Goal: Task Accomplishment & Management: Use online tool/utility

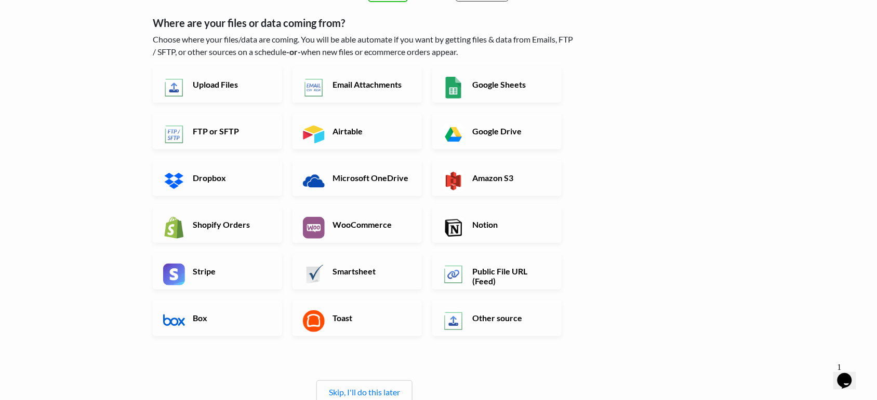
scroll to position [65, 0]
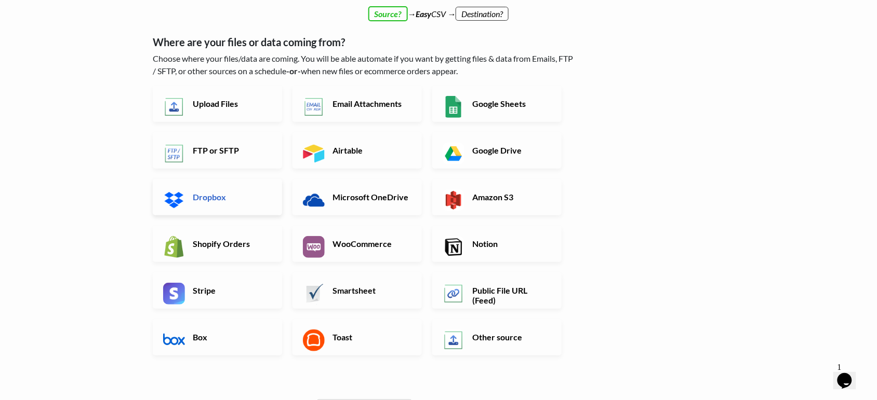
click at [209, 201] on h6 "Dropbox" at bounding box center [231, 197] width 82 height 10
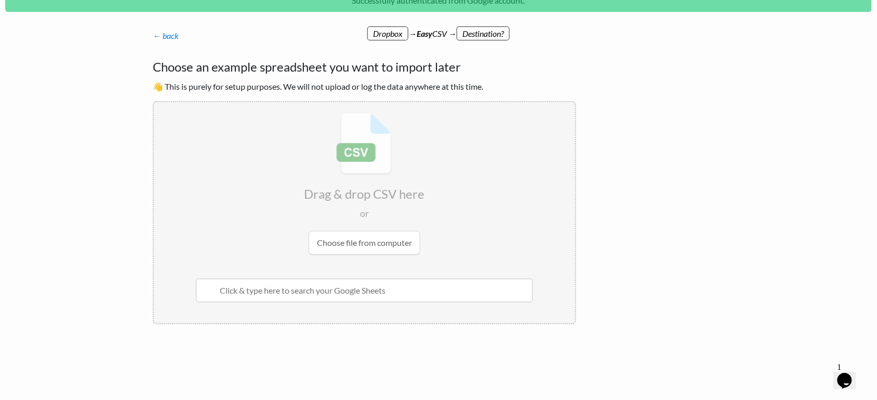
scroll to position [0, 0]
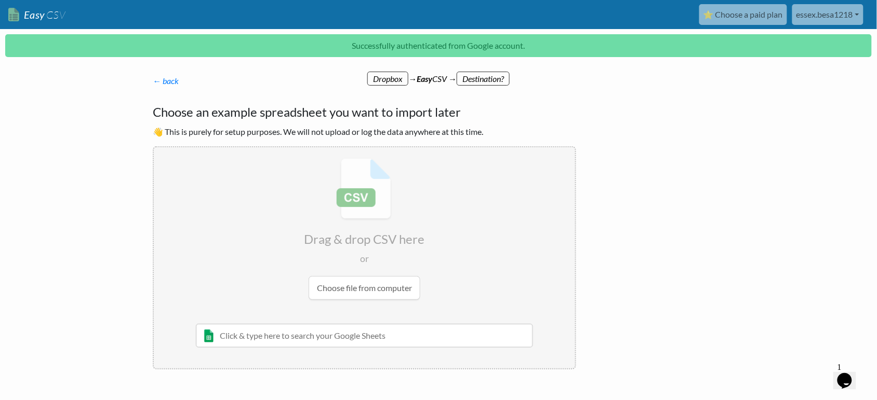
click at [371, 291] on input "file" at bounding box center [364, 229] width 421 height 164
click at [368, 286] on input "file" at bounding box center [364, 229] width 421 height 164
click at [373, 287] on input "file" at bounding box center [364, 229] width 421 height 164
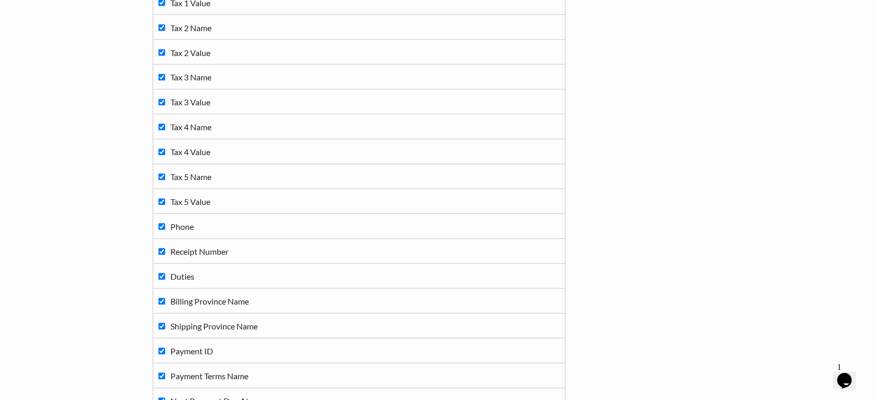
scroll to position [1849, 0]
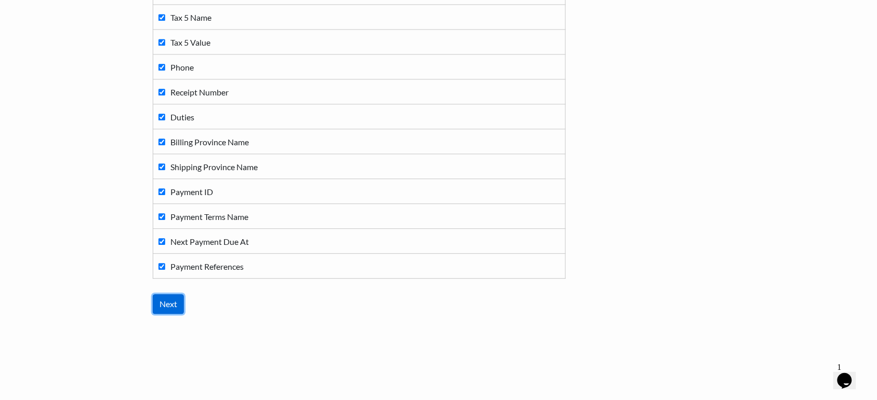
click at [180, 304] on input "Next" at bounding box center [168, 304] width 31 height 20
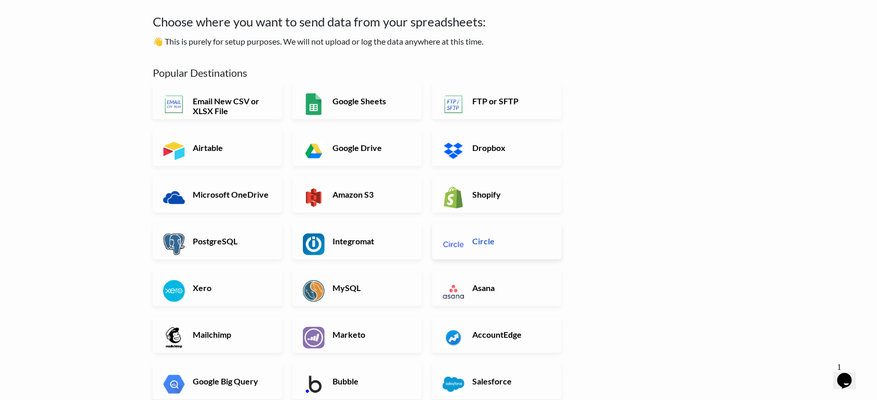
scroll to position [0, 0]
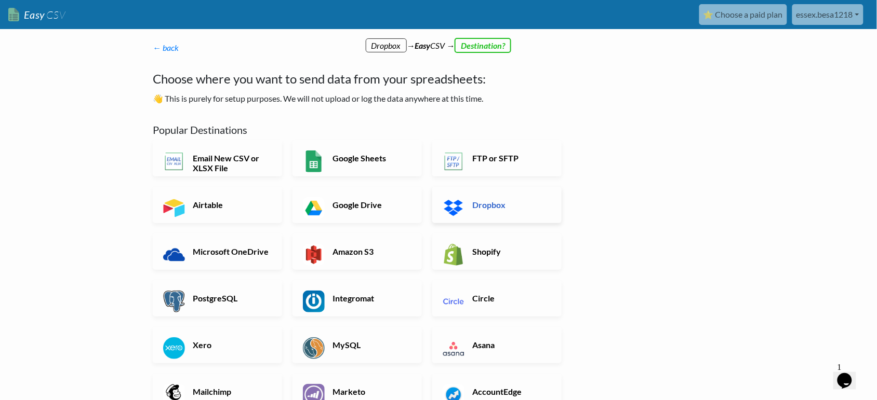
click at [474, 213] on link "Dropbox" at bounding box center [496, 205] width 129 height 36
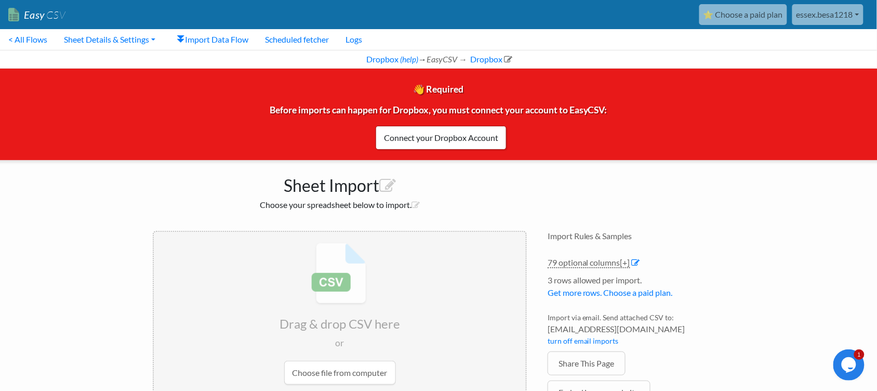
scroll to position [52, 0]
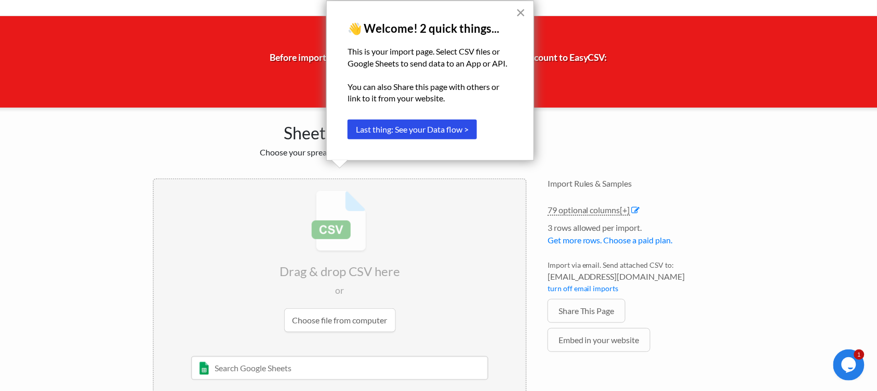
click at [522, 8] on button "×" at bounding box center [521, 12] width 10 height 17
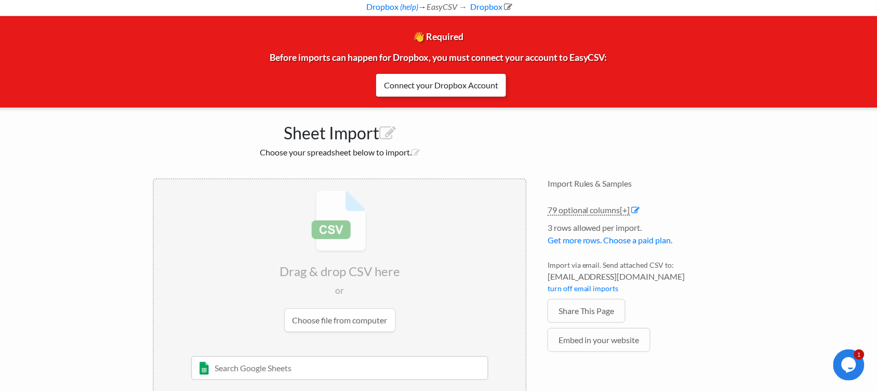
click at [447, 88] on link "Connect your Dropbox Account" at bounding box center [440, 85] width 131 height 24
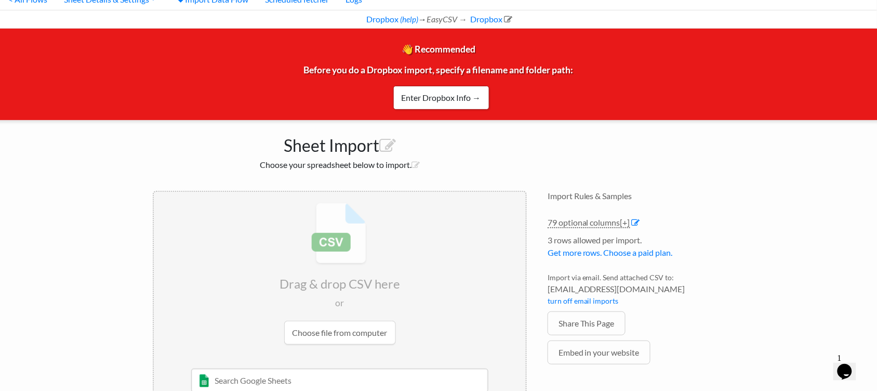
scroll to position [82, 0]
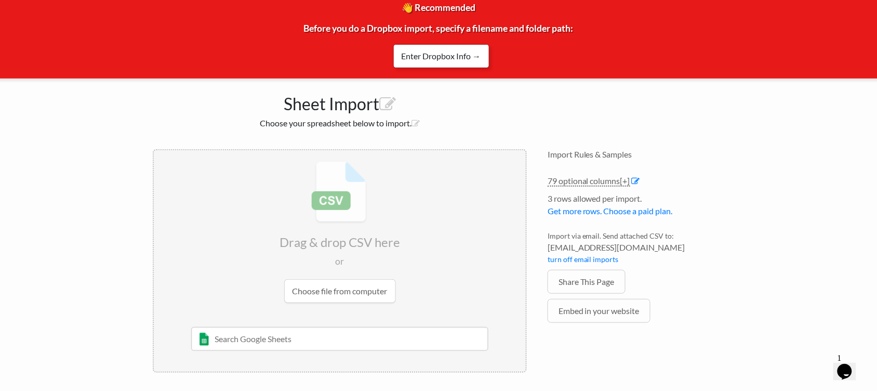
click at [457, 56] on link "Enter Dropbox Info →" at bounding box center [441, 56] width 96 height 24
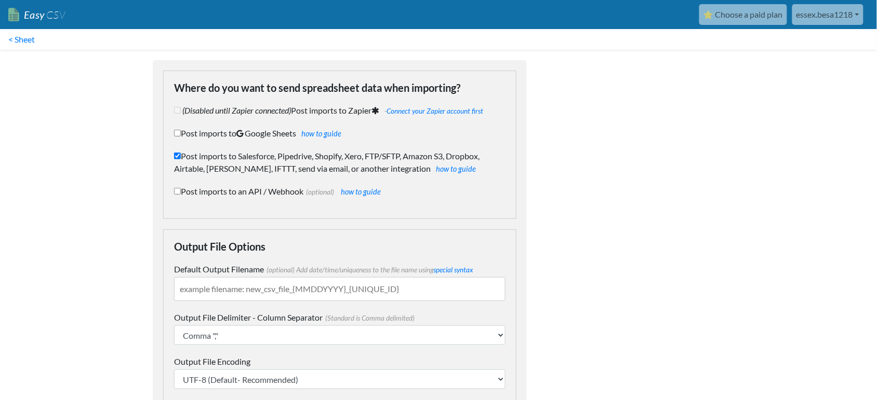
checkbox input "true"
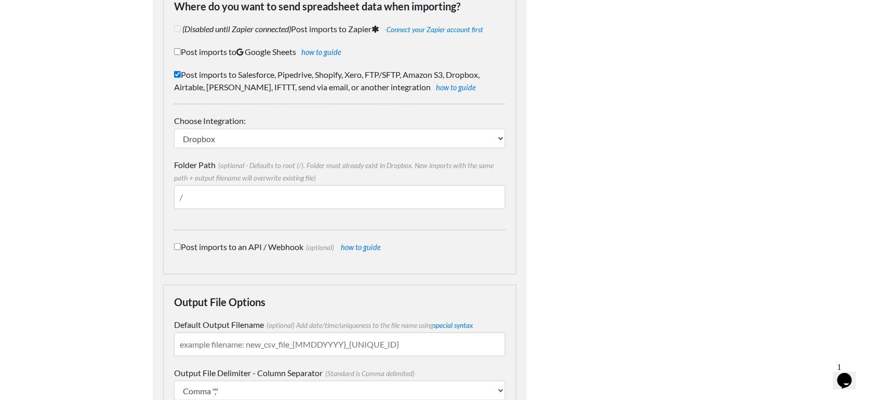
click at [240, 198] on input "Folder Path (optional - Defaults to root (/). Folder must already exist in Drop…" at bounding box center [339, 197] width 331 height 24
click at [231, 201] on input "Folder Path (optional - Defaults to root (/). Folder must already exist in Drop…" at bounding box center [339, 197] width 331 height 24
click at [177, 248] on input "Post imports to an API / Webhook (optional) how to guide" at bounding box center [177, 247] width 7 height 7
checkbox input "true"
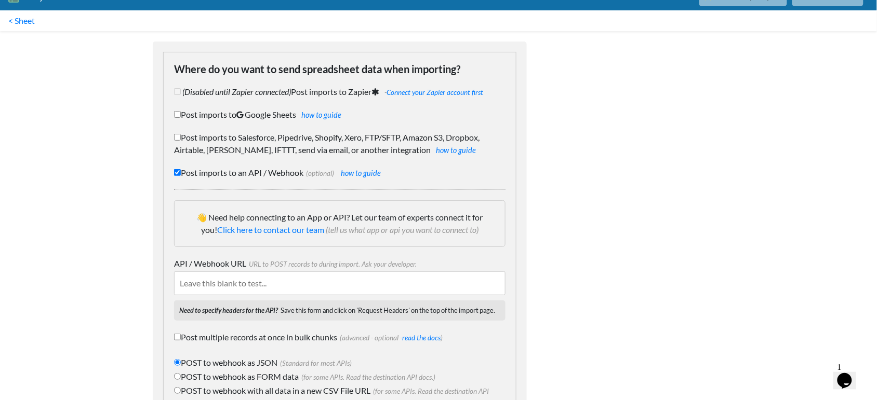
scroll to position [17, 0]
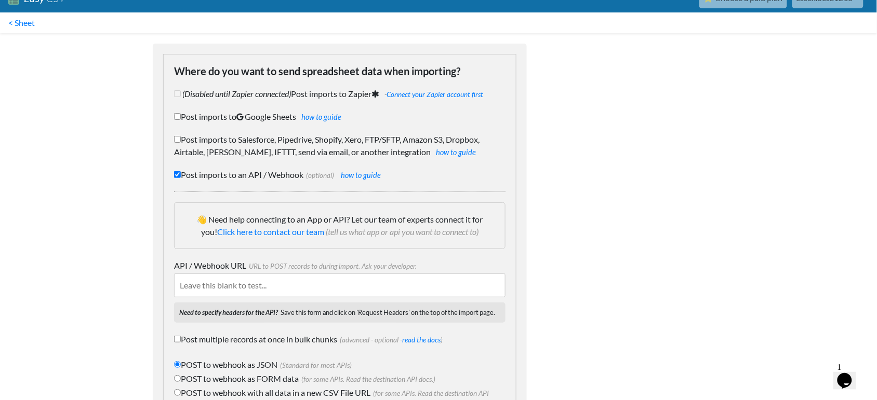
click at [174, 144] on label "Post imports to Salesforce, Pipedrive, Shopify, Xero, FTP/SFTP, Amazon S3, Drop…" at bounding box center [339, 145] width 331 height 25
click at [174, 143] on input "Post imports to Salesforce, Pipedrive, Shopify, Xero, FTP/SFTP, Amazon S3, Drop…" at bounding box center [177, 139] width 7 height 7
checkbox input "true"
checkbox input "false"
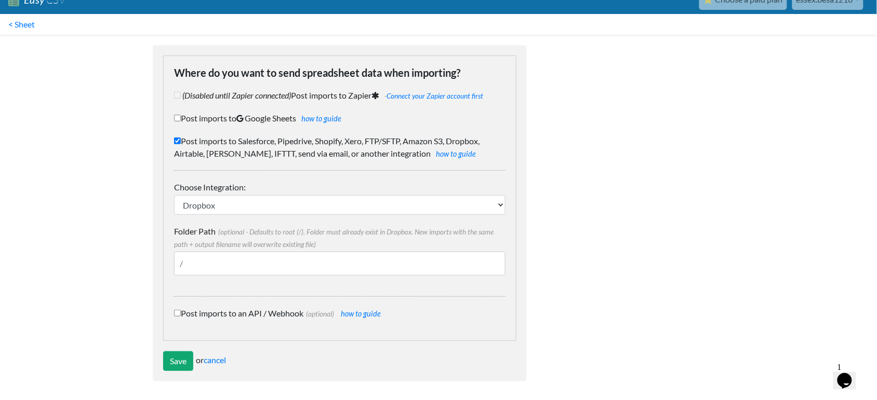
scroll to position [16, 0]
click at [248, 260] on input "Folder Path (optional - Defaults to root (/). Folder must already exist in Drop…" at bounding box center [339, 264] width 331 height 24
drag, startPoint x: 309, startPoint y: 253, endPoint x: 157, endPoint y: 245, distance: 152.4
click at [157, 245] on form "Where do you want to send spreadsheet data when importing? (Disabled until Zapi…" at bounding box center [340, 213] width 374 height 336
paste input "Habits365Greek test"
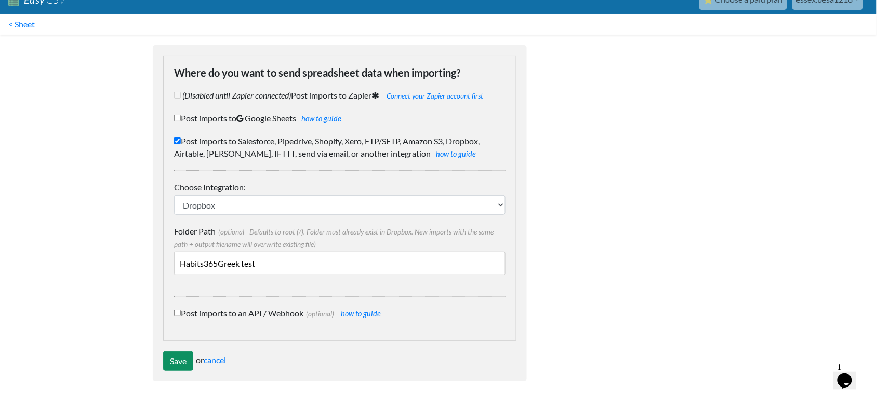
type input "Habits365Greek test"
click at [185, 364] on input "Save" at bounding box center [178, 362] width 30 height 20
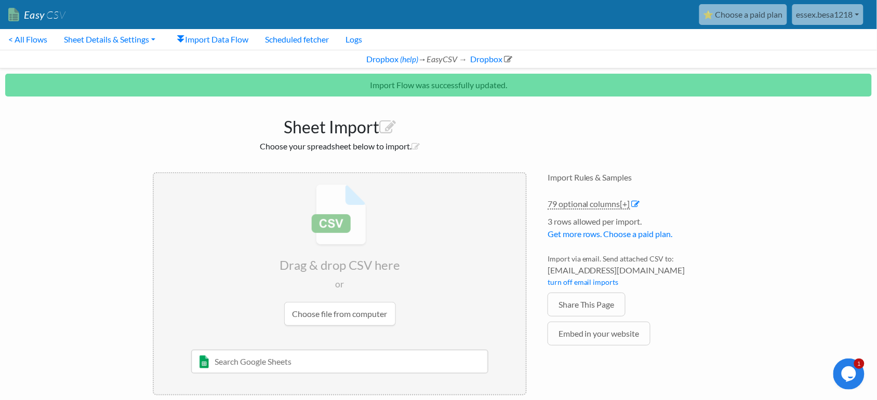
scroll to position [14, 0]
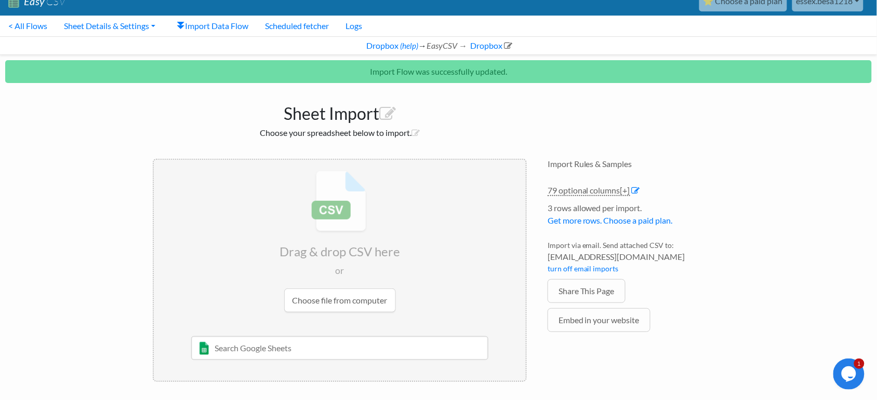
click at [258, 349] on input "text" at bounding box center [340, 348] width 298 height 24
click at [375, 348] on input "text" at bounding box center [340, 348] width 298 height 24
click at [78, 201] on body "Easy CSV ⭐ Choose a paid plan essex.besa1218 Essex Besa1218 All Flows All CSV G…" at bounding box center [438, 189] width 877 height 406
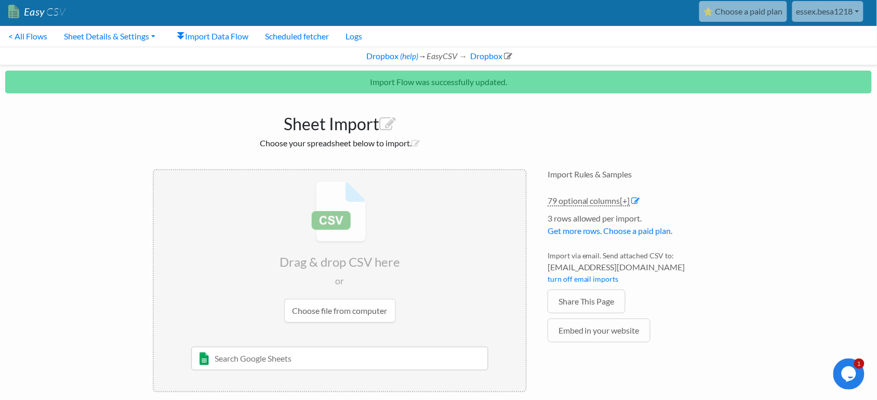
scroll to position [0, 0]
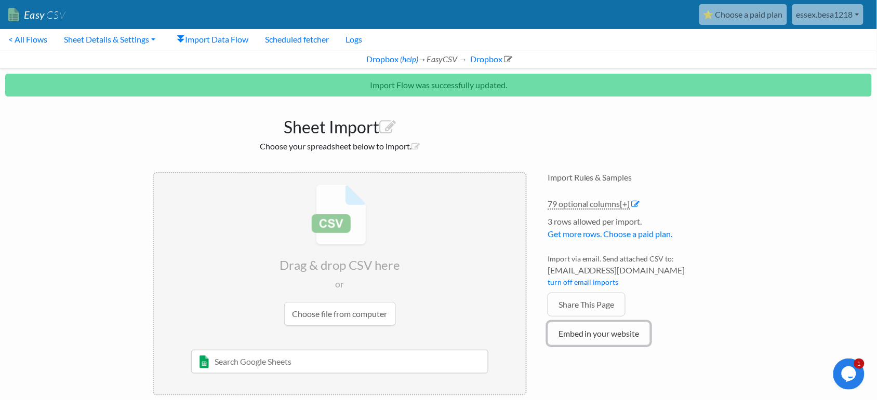
click at [609, 338] on link "Embed in your website" at bounding box center [598, 334] width 103 height 24
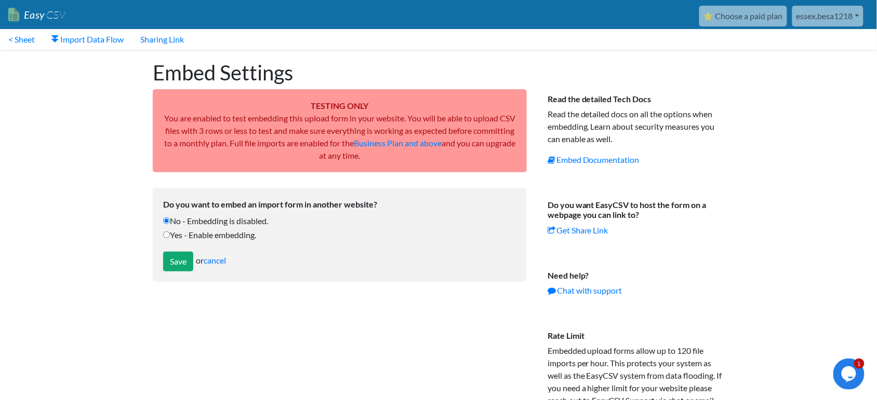
click at [166, 238] on label "Yes - Enable embedding." at bounding box center [339, 235] width 353 height 12
click at [166, 238] on input "Yes - Enable embedding." at bounding box center [166, 235] width 7 height 7
radio input "true"
click at [207, 220] on label "No - Embedding is disabled." at bounding box center [339, 221] width 353 height 12
click at [170, 220] on input "No - Embedding is disabled." at bounding box center [166, 221] width 7 height 7
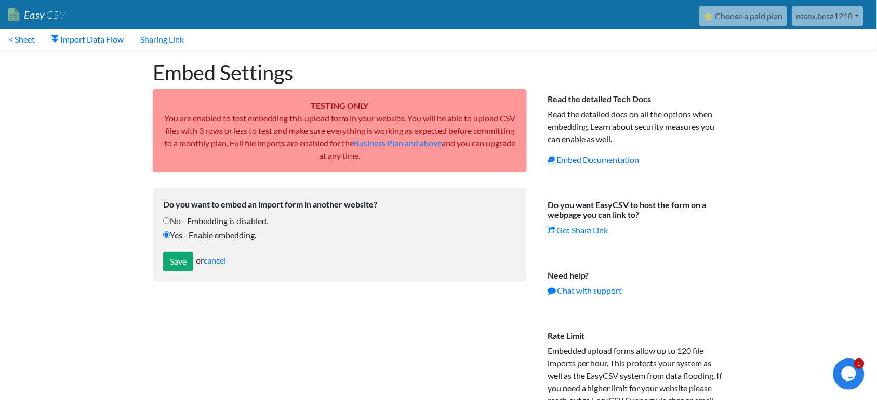
radio input "true"
click at [187, 267] on input "Save" at bounding box center [178, 262] width 30 height 20
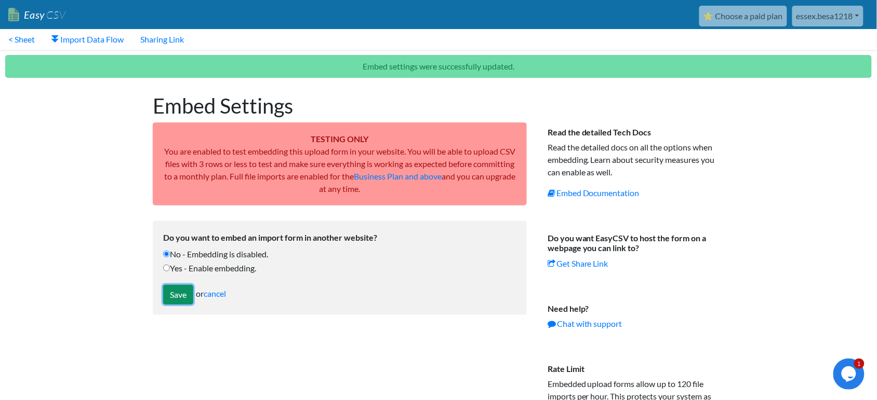
click at [176, 297] on input "Save" at bounding box center [178, 295] width 30 height 20
click at [593, 194] on link "Embed Documentation" at bounding box center [593, 193] width 92 height 10
